Goal: Task Accomplishment & Management: Use online tool/utility

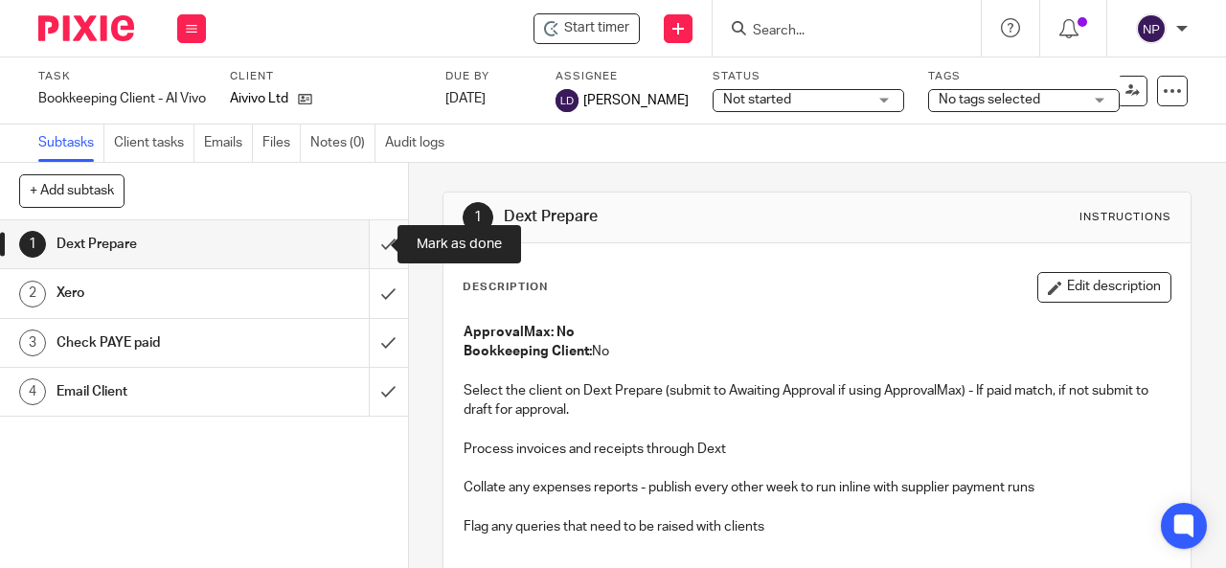
click at [374, 243] on input "submit" at bounding box center [204, 244] width 408 height 48
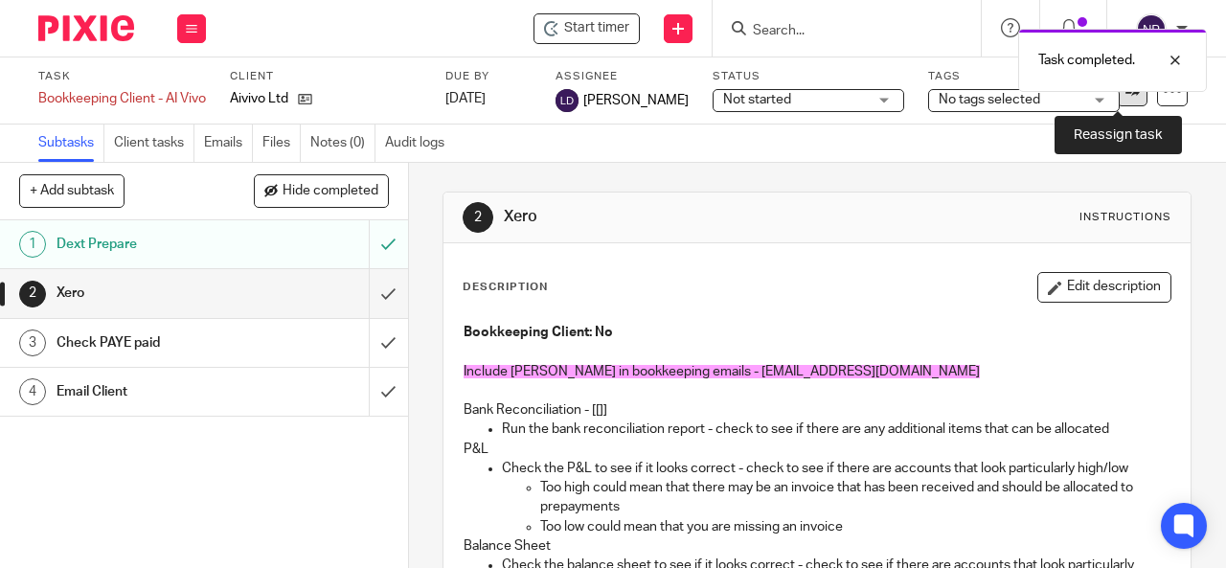
click at [1126, 95] on icon at bounding box center [1133, 90] width 14 height 14
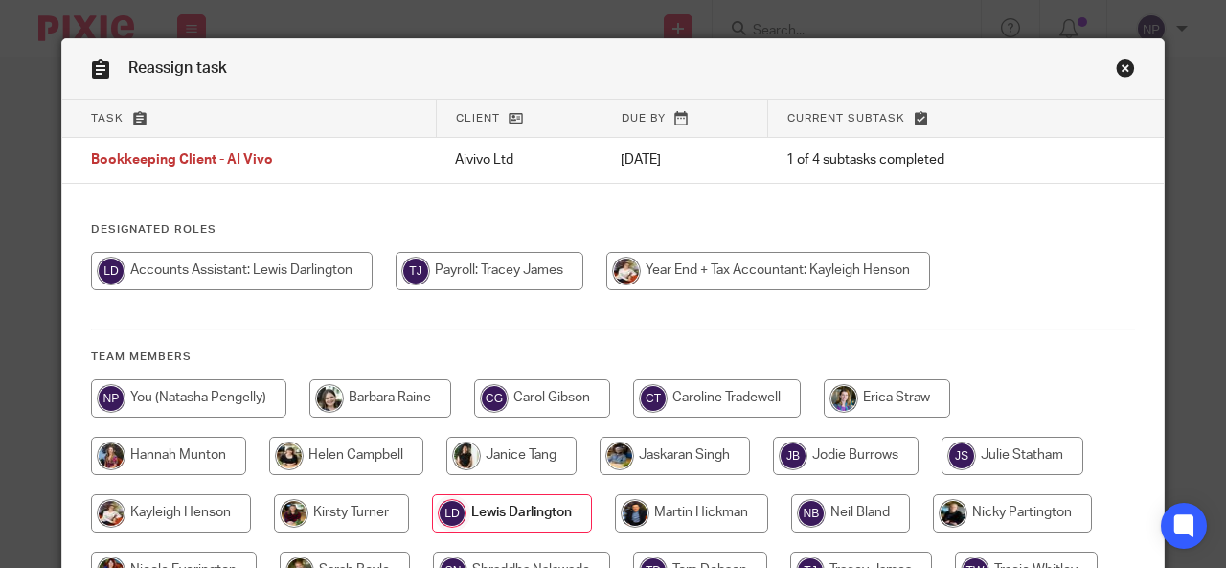
click at [246, 381] on input "radio" at bounding box center [188, 398] width 195 height 38
radio input "true"
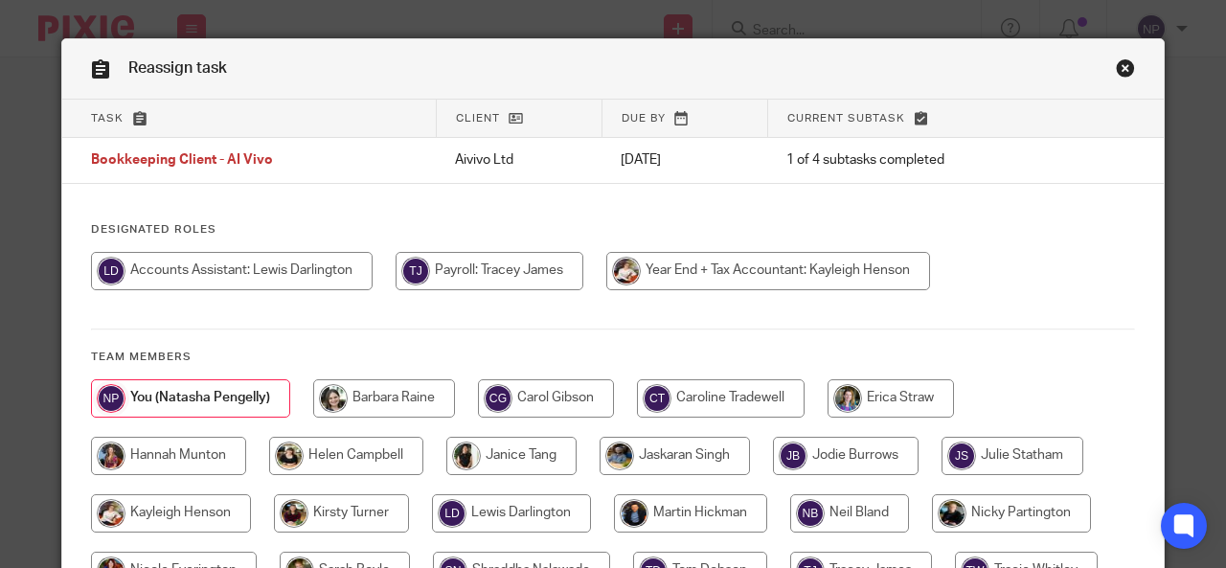
scroll to position [159, 0]
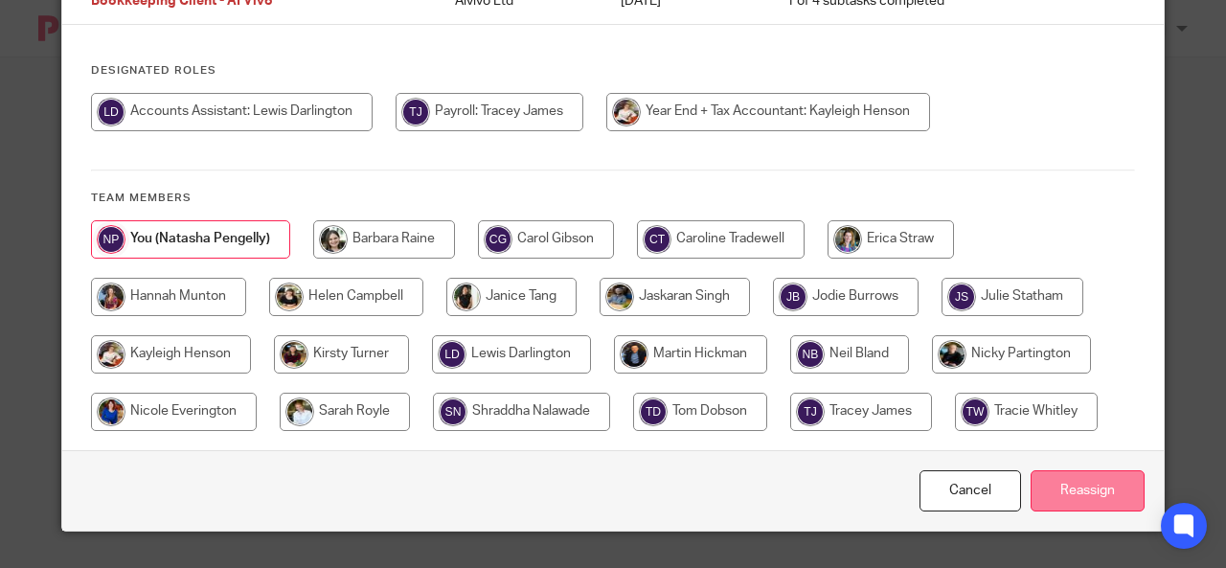
click at [1094, 504] on input "Reassign" at bounding box center [1088, 490] width 114 height 41
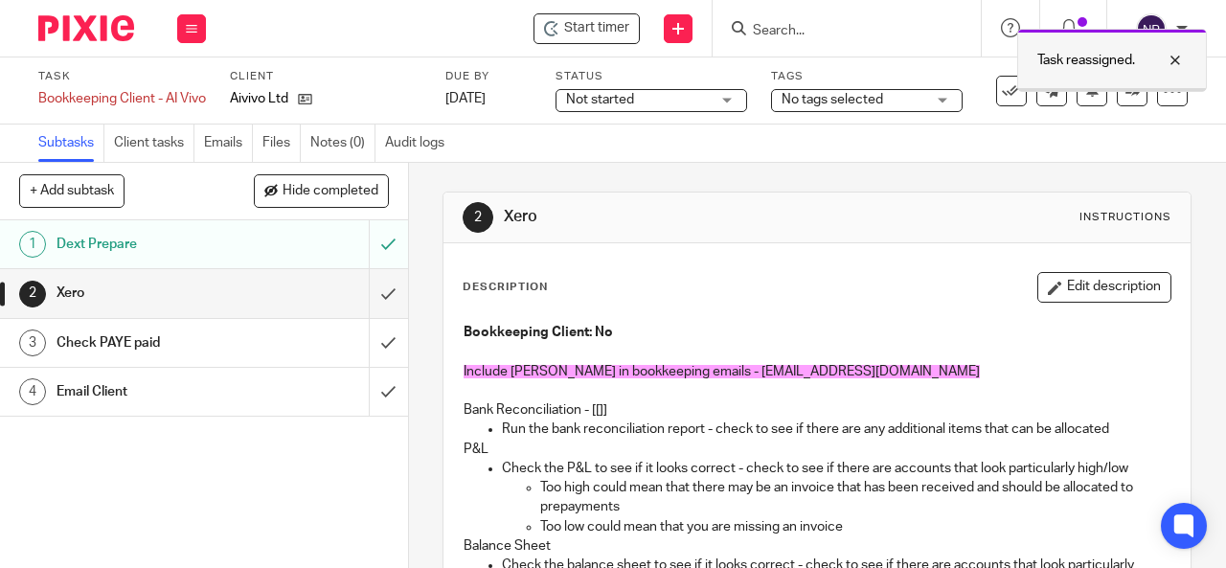
click at [1178, 67] on div at bounding box center [1161, 60] width 52 height 23
click at [797, 32] on input "Search" at bounding box center [837, 31] width 172 height 17
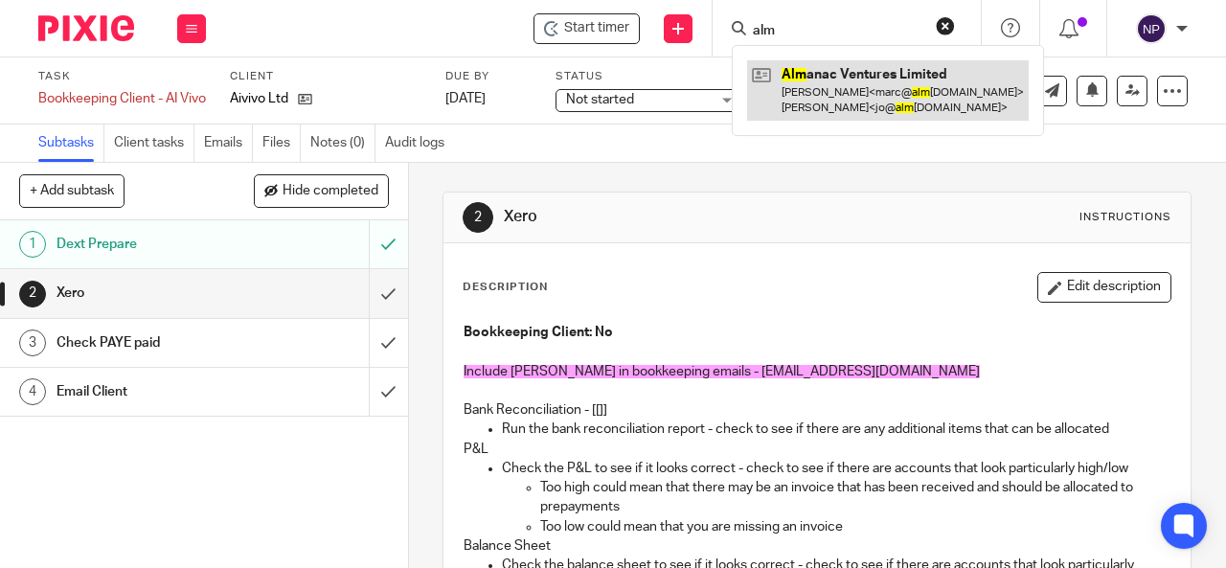
type input "alm"
click at [831, 82] on link at bounding box center [888, 89] width 282 height 59
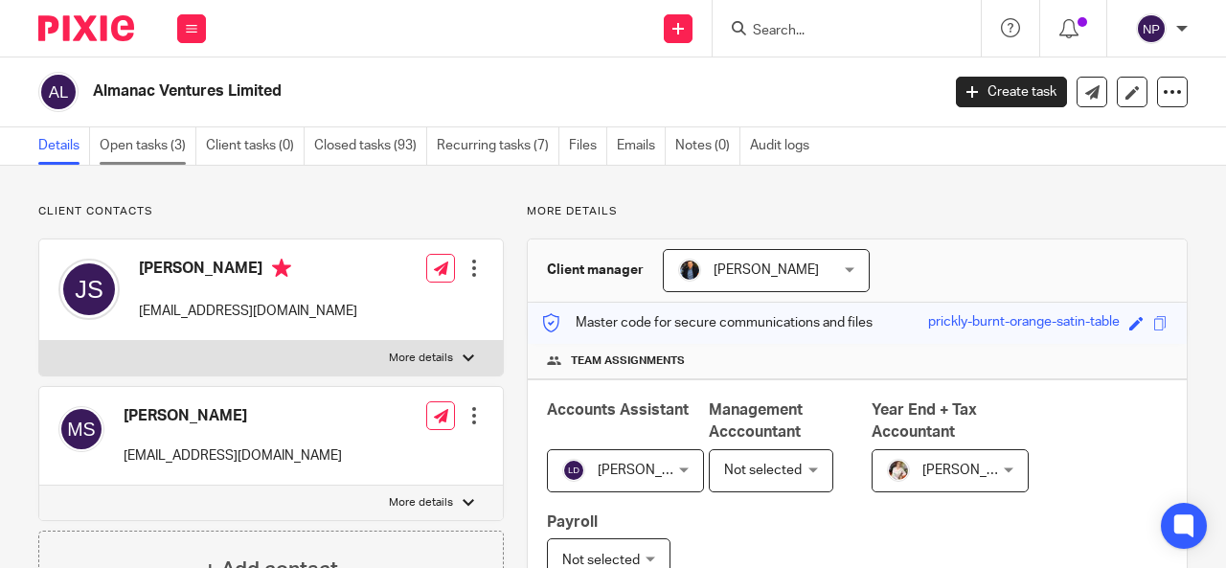
click at [159, 152] on link "Open tasks (3)" at bounding box center [148, 145] width 97 height 37
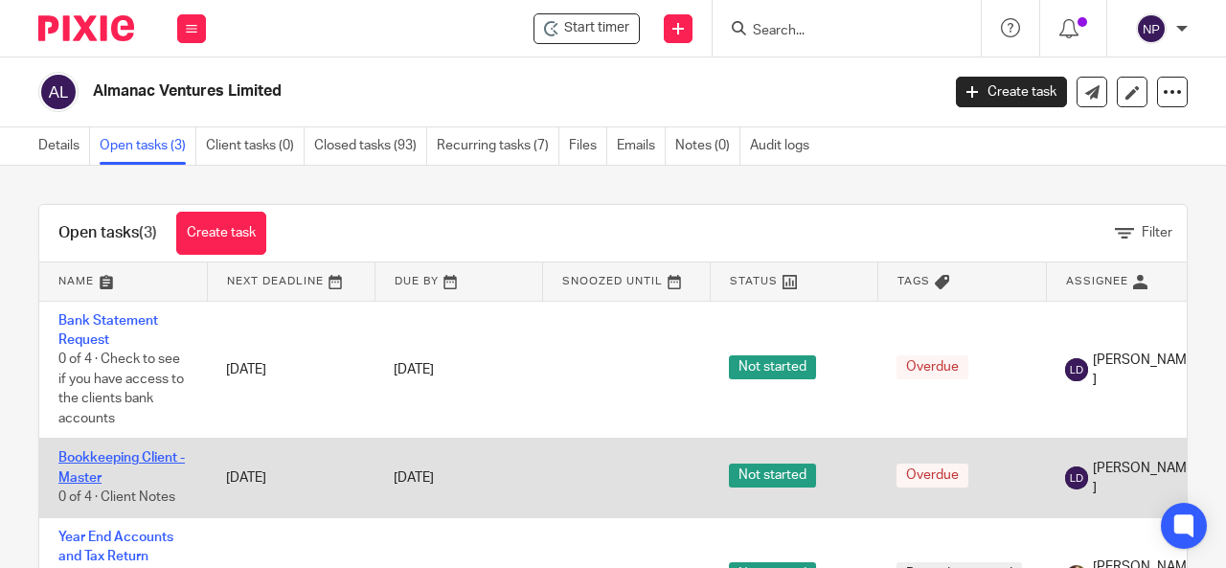
click at [148, 455] on link "Bookkeeping Client - Master" at bounding box center [121, 467] width 126 height 33
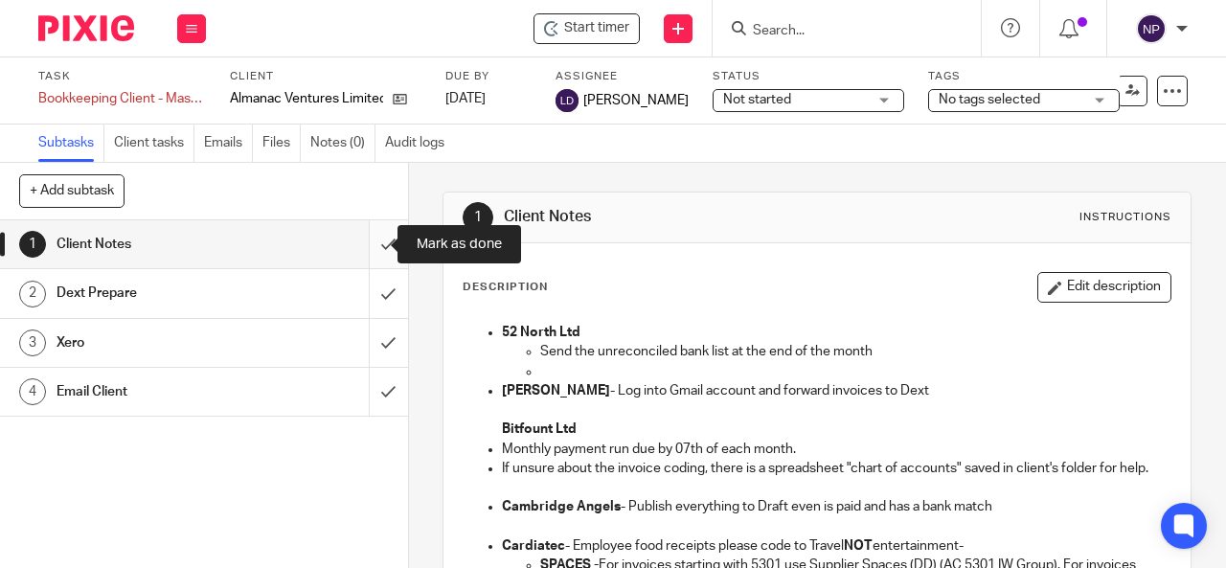
click at [369, 239] on input "submit" at bounding box center [204, 244] width 408 height 48
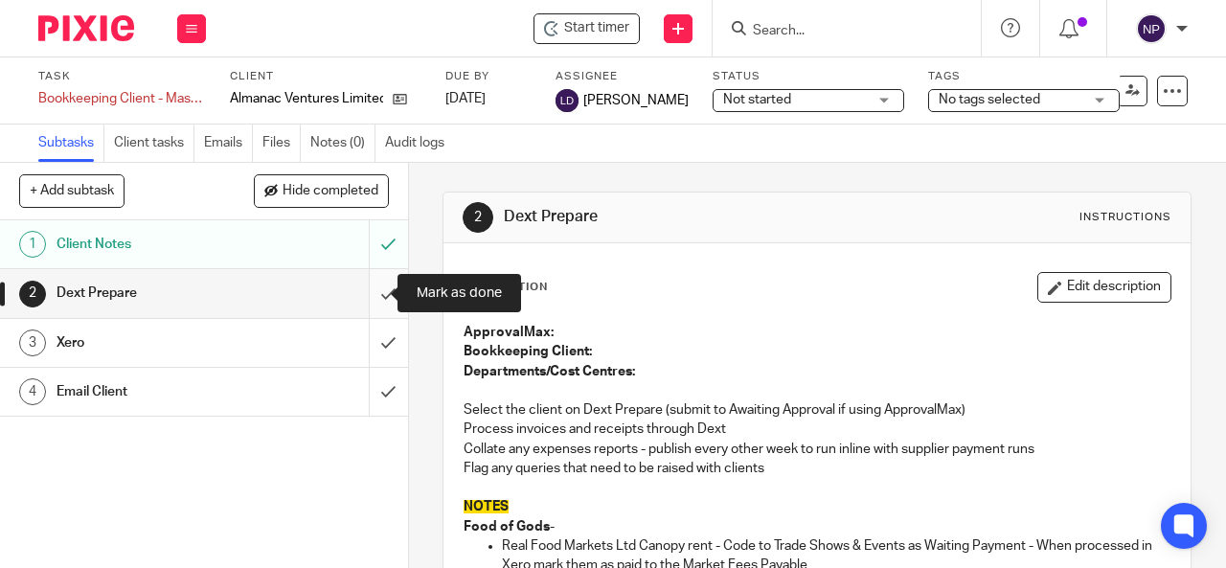
click at [368, 293] on input "submit" at bounding box center [204, 293] width 408 height 48
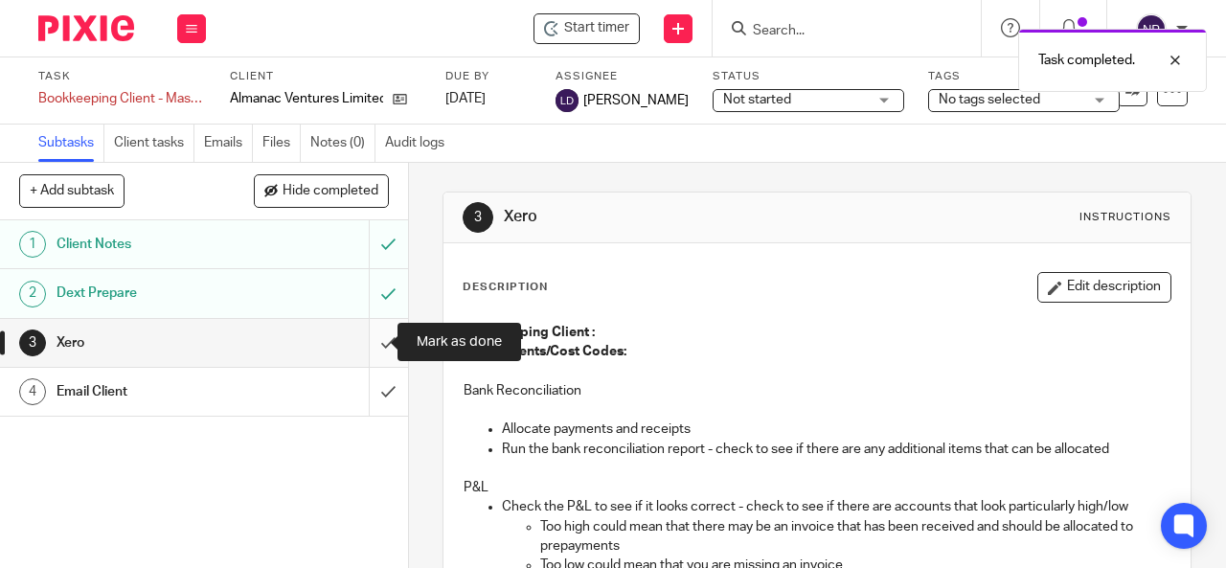
click at [376, 346] on input "submit" at bounding box center [204, 343] width 408 height 48
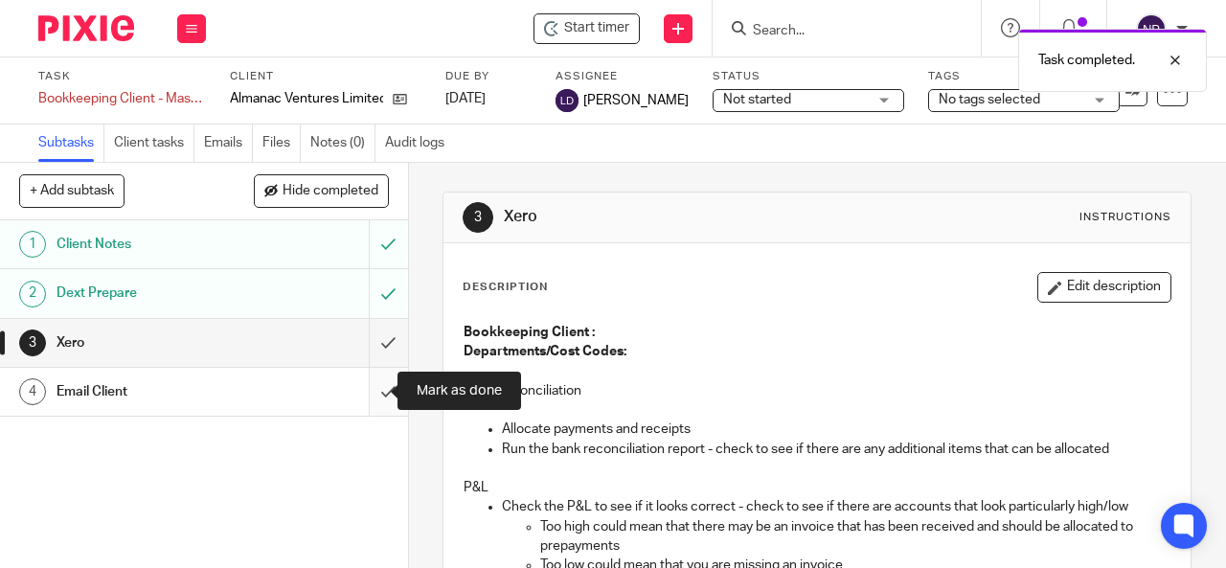
click at [376, 386] on input "submit" at bounding box center [204, 392] width 408 height 48
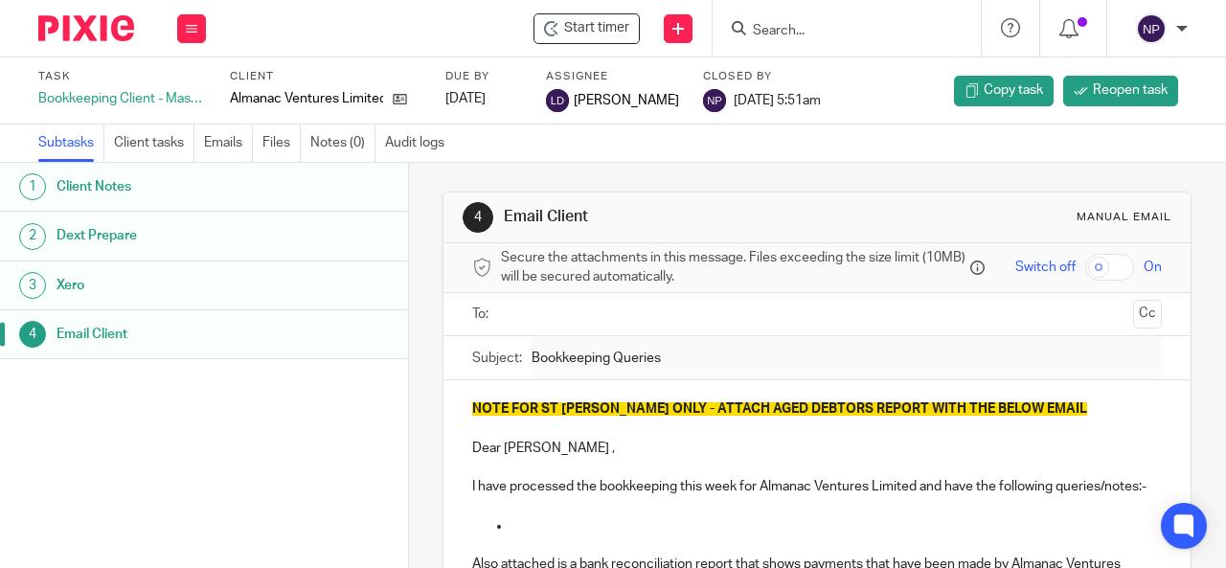
click at [837, 37] on input "Search" at bounding box center [837, 31] width 172 height 17
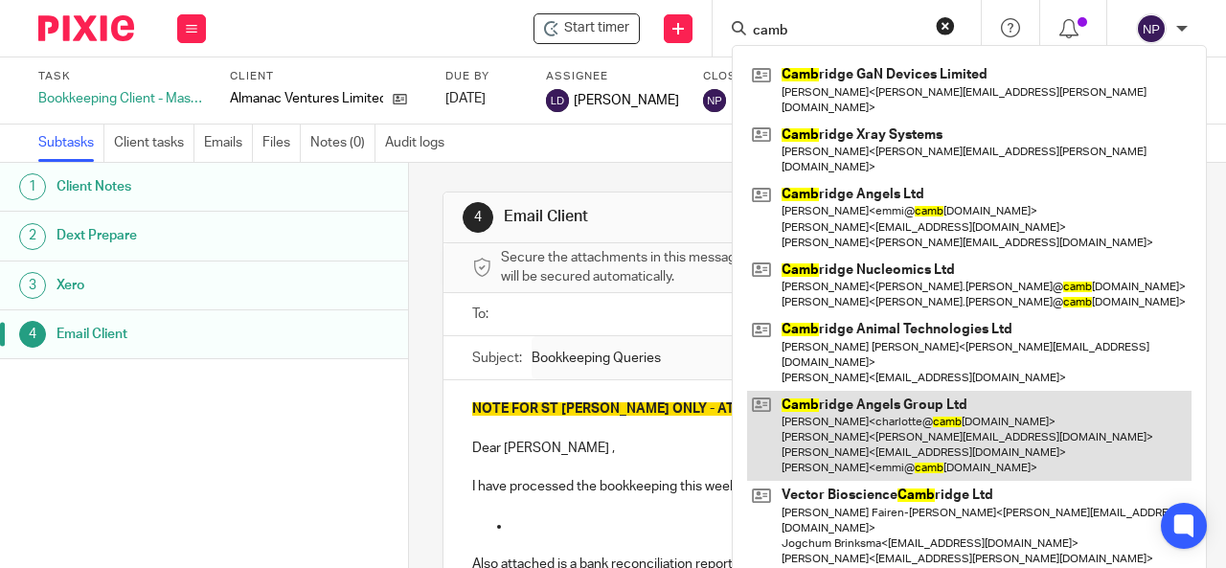
type input "camb"
click at [913, 403] on link at bounding box center [969, 436] width 445 height 91
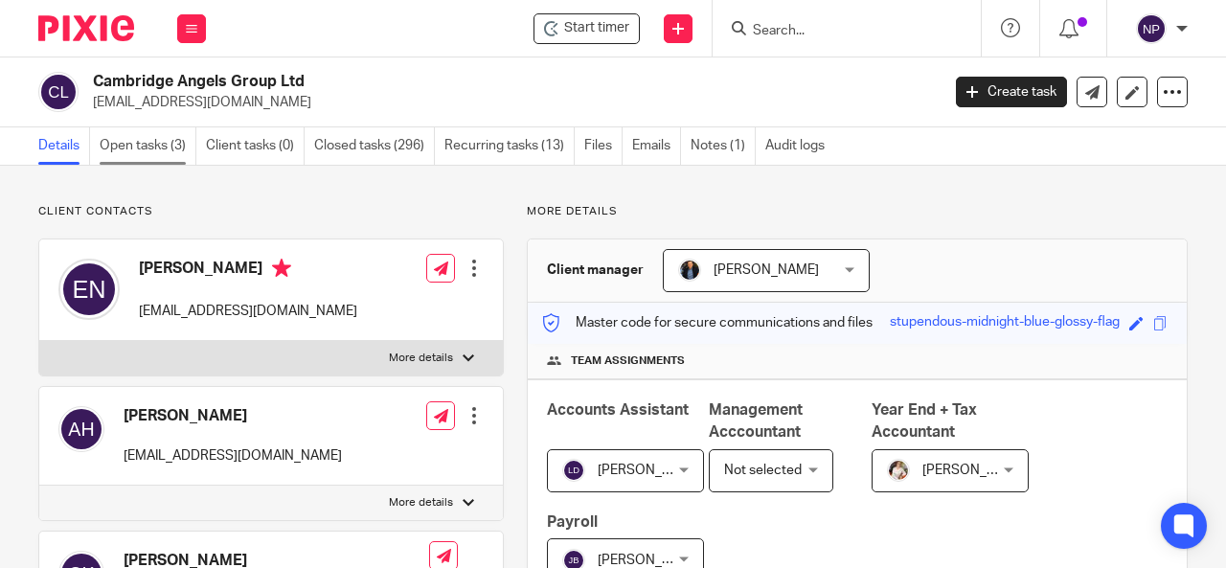
click at [171, 153] on link "Open tasks (3)" at bounding box center [148, 145] width 97 height 37
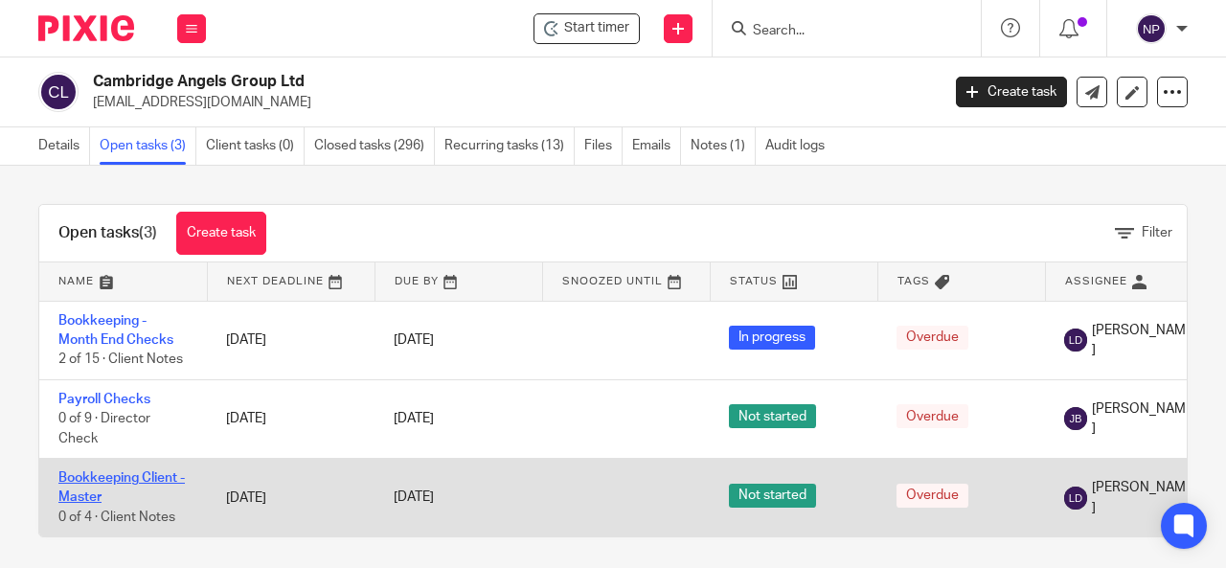
click at [158, 475] on link "Bookkeeping Client - Master" at bounding box center [121, 487] width 126 height 33
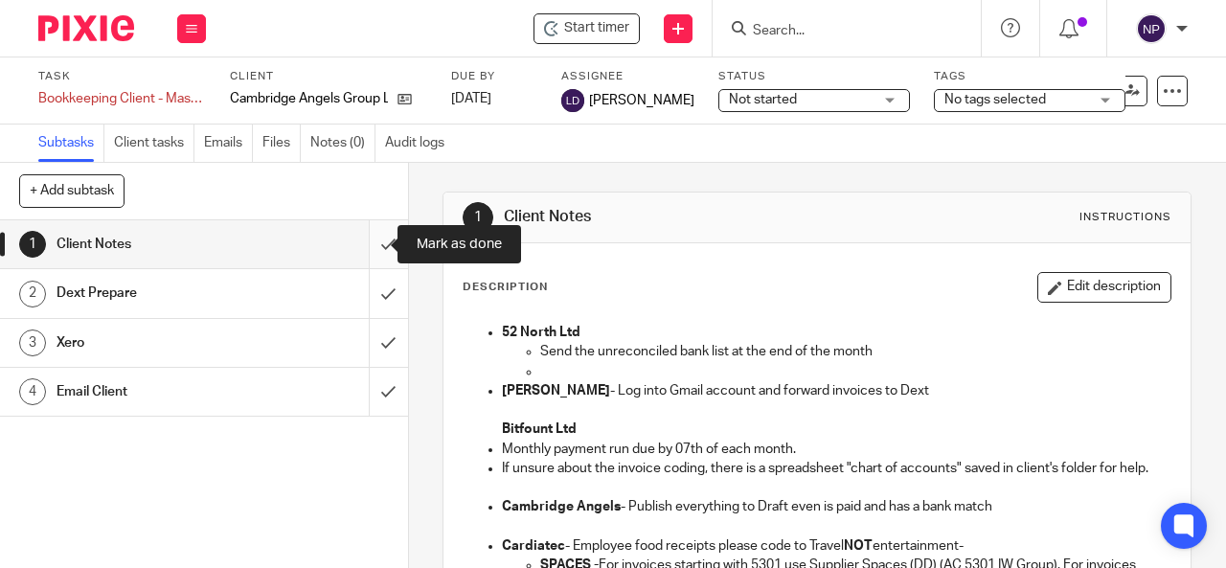
click at [371, 237] on input "submit" at bounding box center [204, 244] width 408 height 48
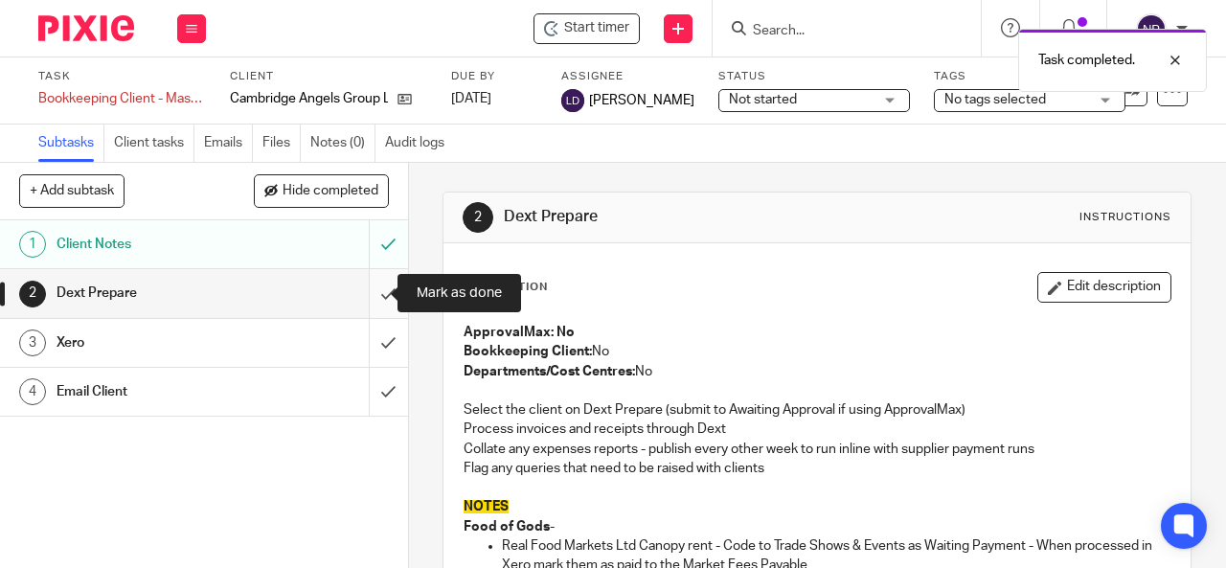
click at [379, 282] on input "submit" at bounding box center [204, 293] width 408 height 48
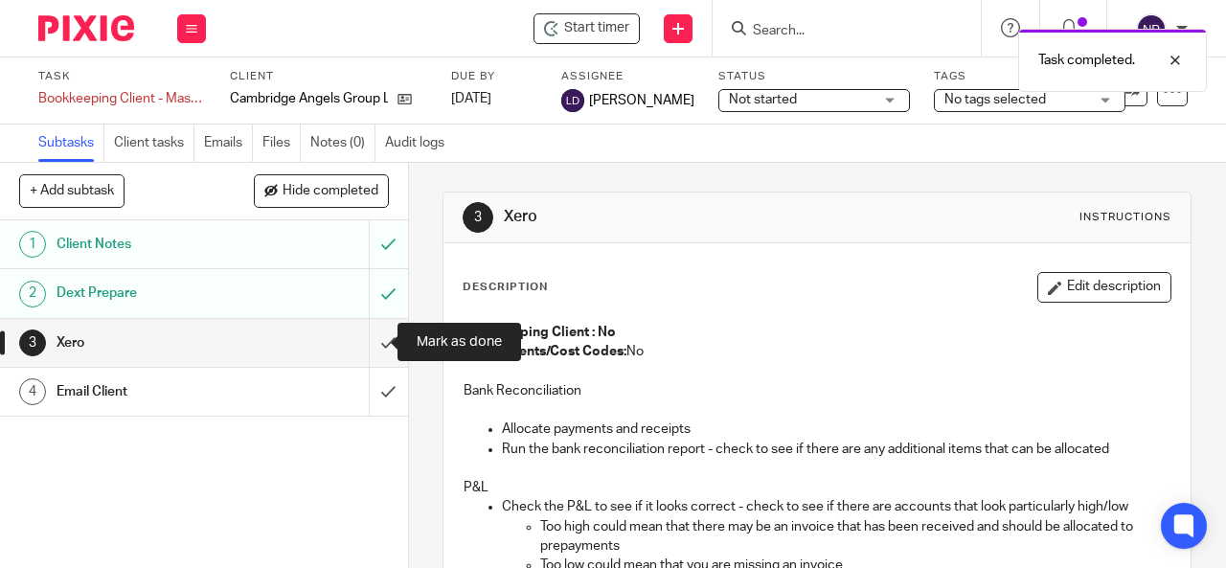
click at [383, 335] on input "submit" at bounding box center [204, 343] width 408 height 48
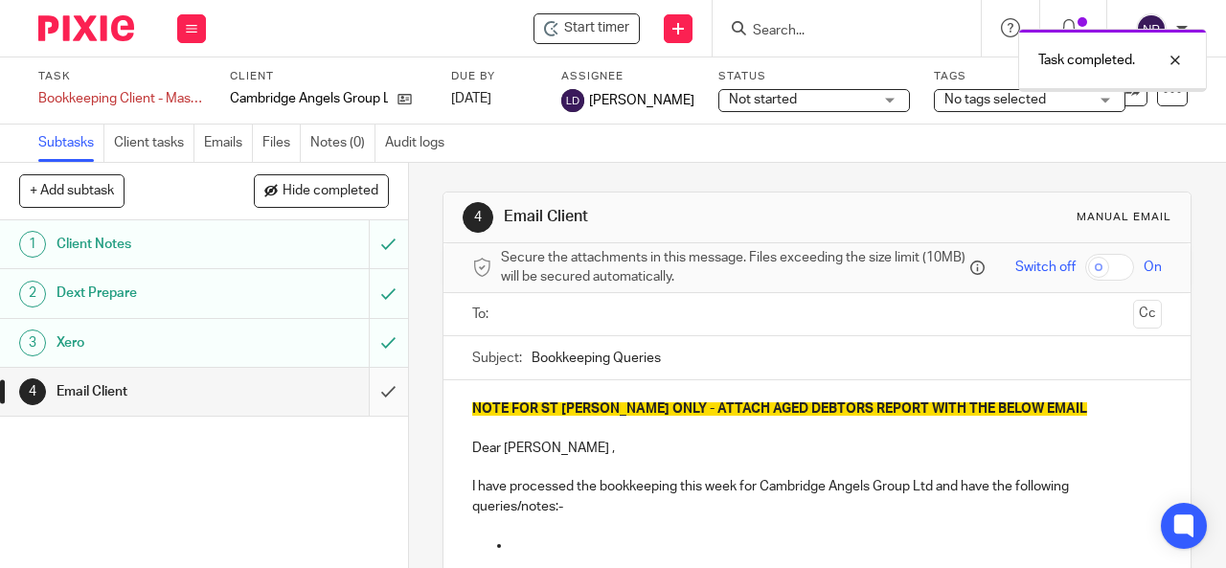
click at [371, 388] on input "submit" at bounding box center [204, 392] width 408 height 48
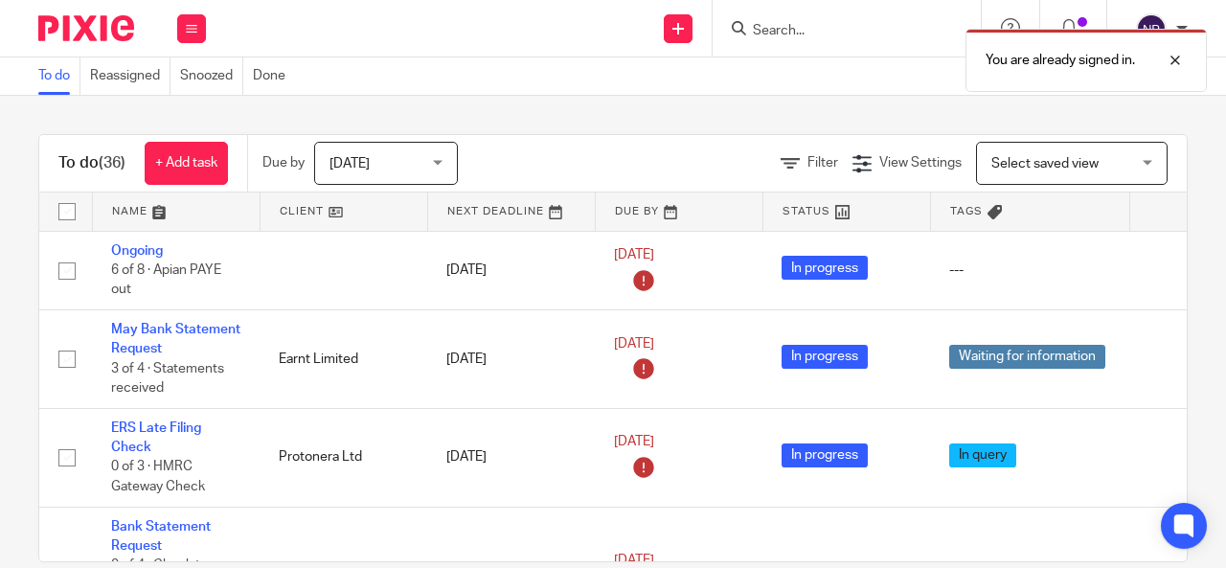
click at [774, 26] on div "You are already signed in." at bounding box center [910, 55] width 594 height 73
click at [1175, 64] on div at bounding box center [1161, 60] width 52 height 23
click at [846, 27] on input "Search" at bounding box center [837, 31] width 172 height 17
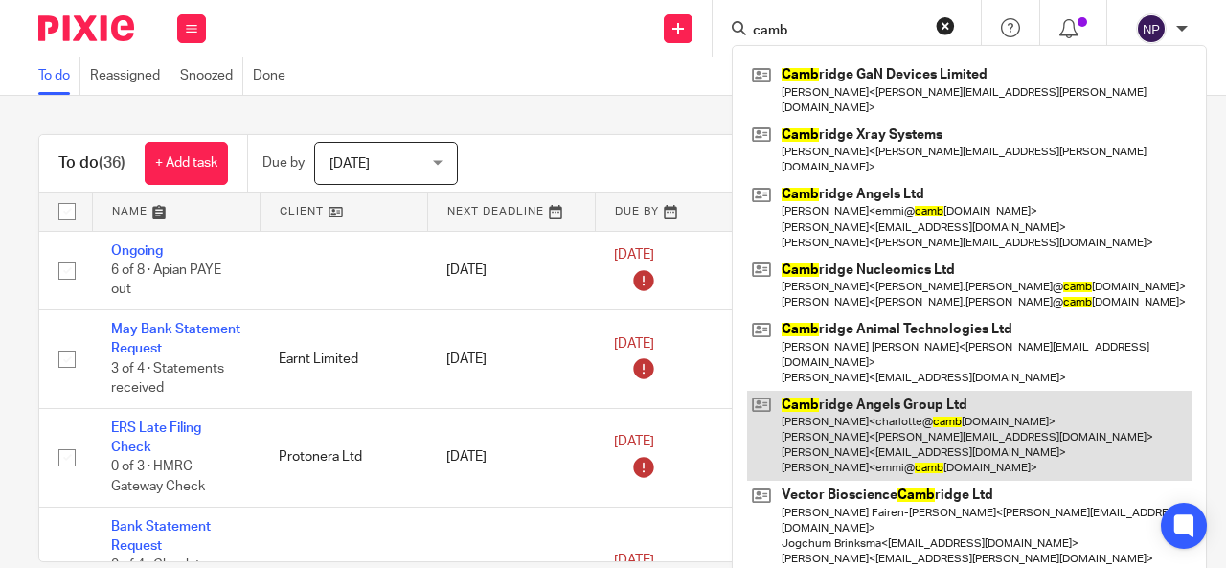
type input "camb"
click at [895, 391] on link at bounding box center [969, 436] width 445 height 91
